Goal: Register for event/course

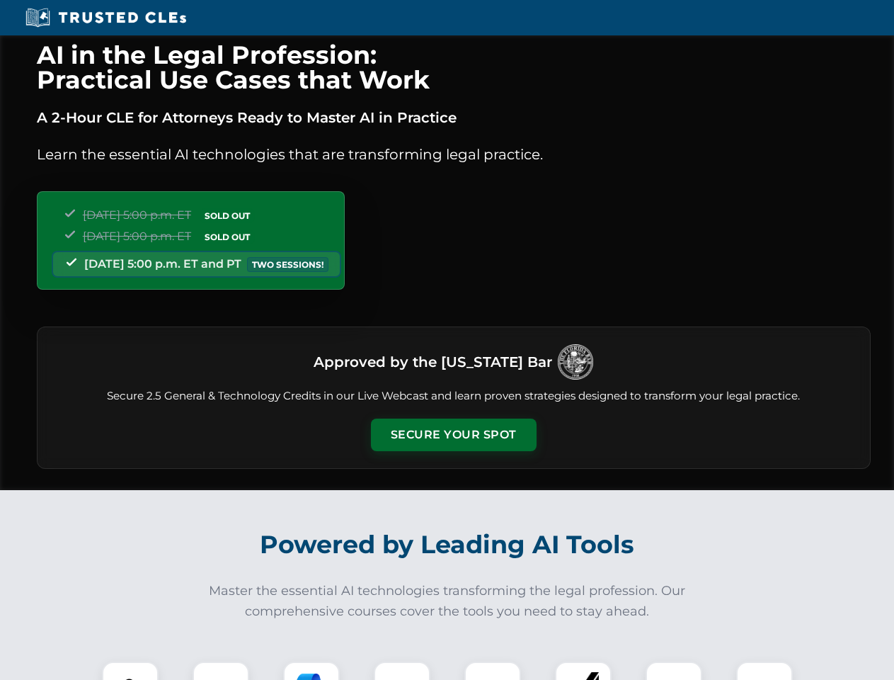
click at [453, 435] on button "Secure Your Spot" at bounding box center [454, 435] width 166 height 33
click at [130, 671] on img at bounding box center [130, 689] width 41 height 41
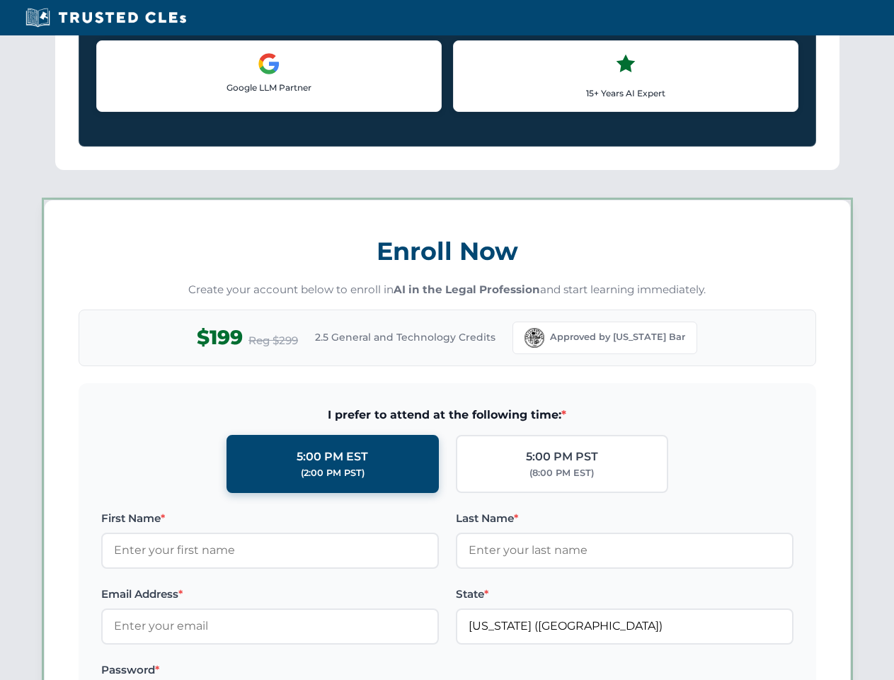
click at [312, 671] on label "Password *" at bounding box center [270, 669] width 338 height 17
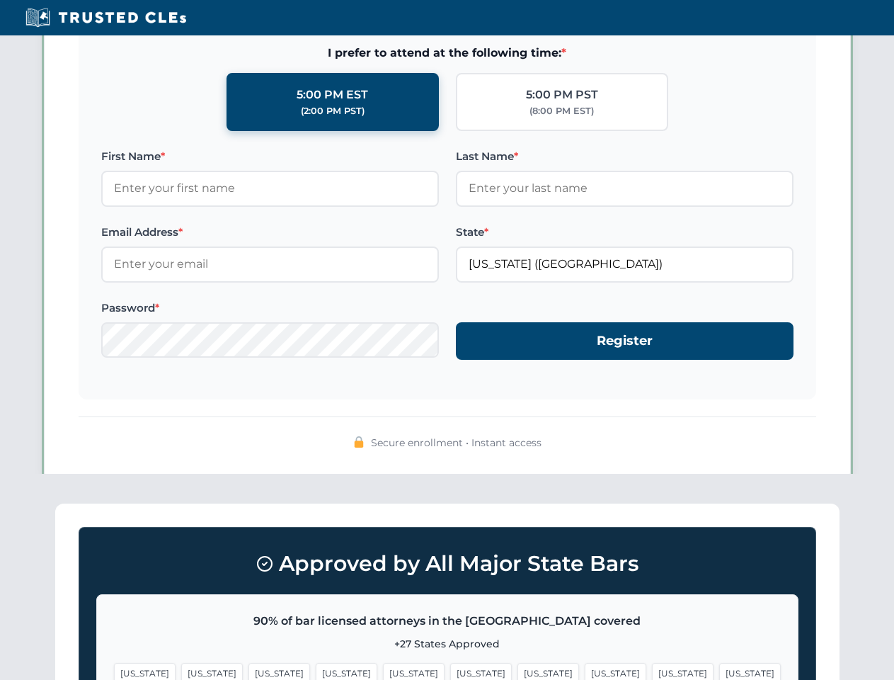
click at [652, 671] on span "[US_STATE]" at bounding box center [683, 673] width 62 height 21
